Goal: Task Accomplishment & Management: Manage account settings

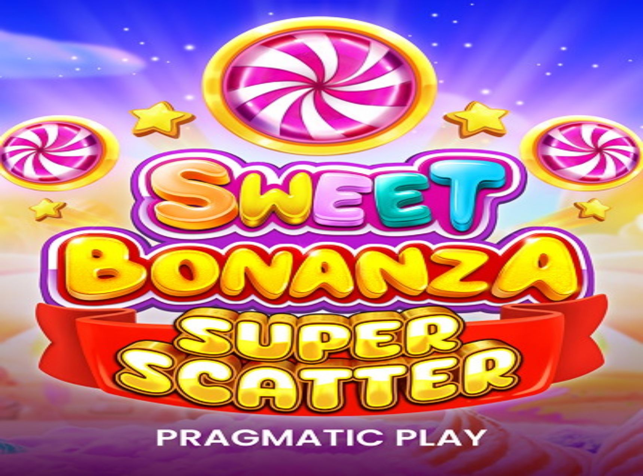
type input "**********"
click at [23, 151] on button "Log In" at bounding box center [13, 155] width 20 height 8
click at [136, 81] on img "Primary" at bounding box center [149, 67] width 26 height 26
click at [6, 196] on span "chevron-left icon" at bounding box center [6, 196] width 0 height 0
click at [47, 302] on span "My Account" at bounding box center [34, 305] width 26 height 6
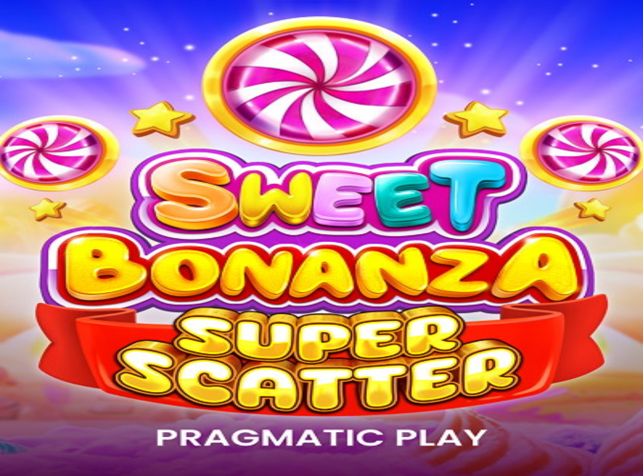
click at [6, 196] on span "chevron-left icon" at bounding box center [6, 196] width 0 height 0
click at [71, 310] on span "Documents Verification" at bounding box center [46, 313] width 50 height 6
click at [236, 313] on div at bounding box center [321, 313] width 637 height 0
